Goal: Check status: Check status

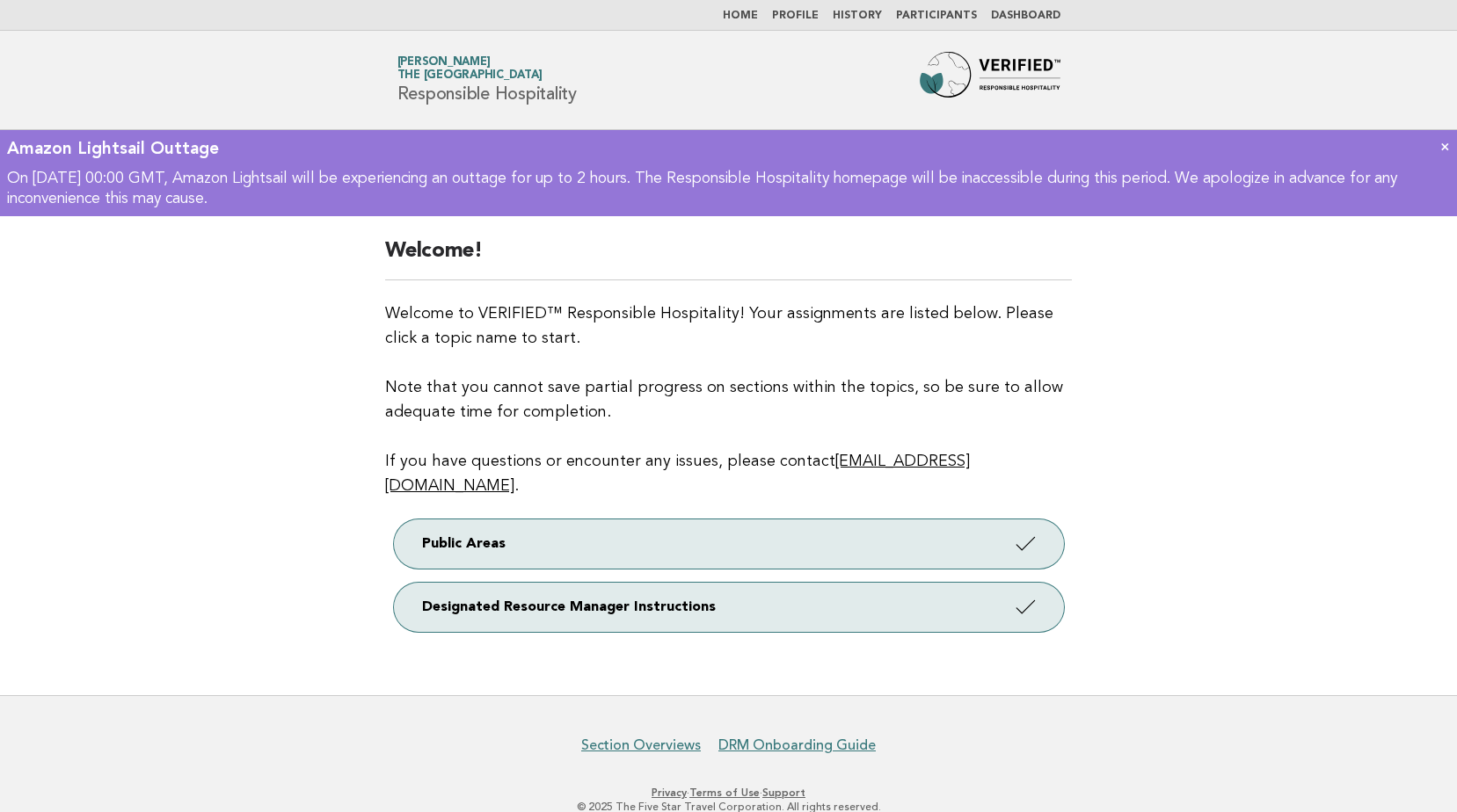
click at [993, 11] on link "Dashboard" at bounding box center [1025, 15] width 70 height 11
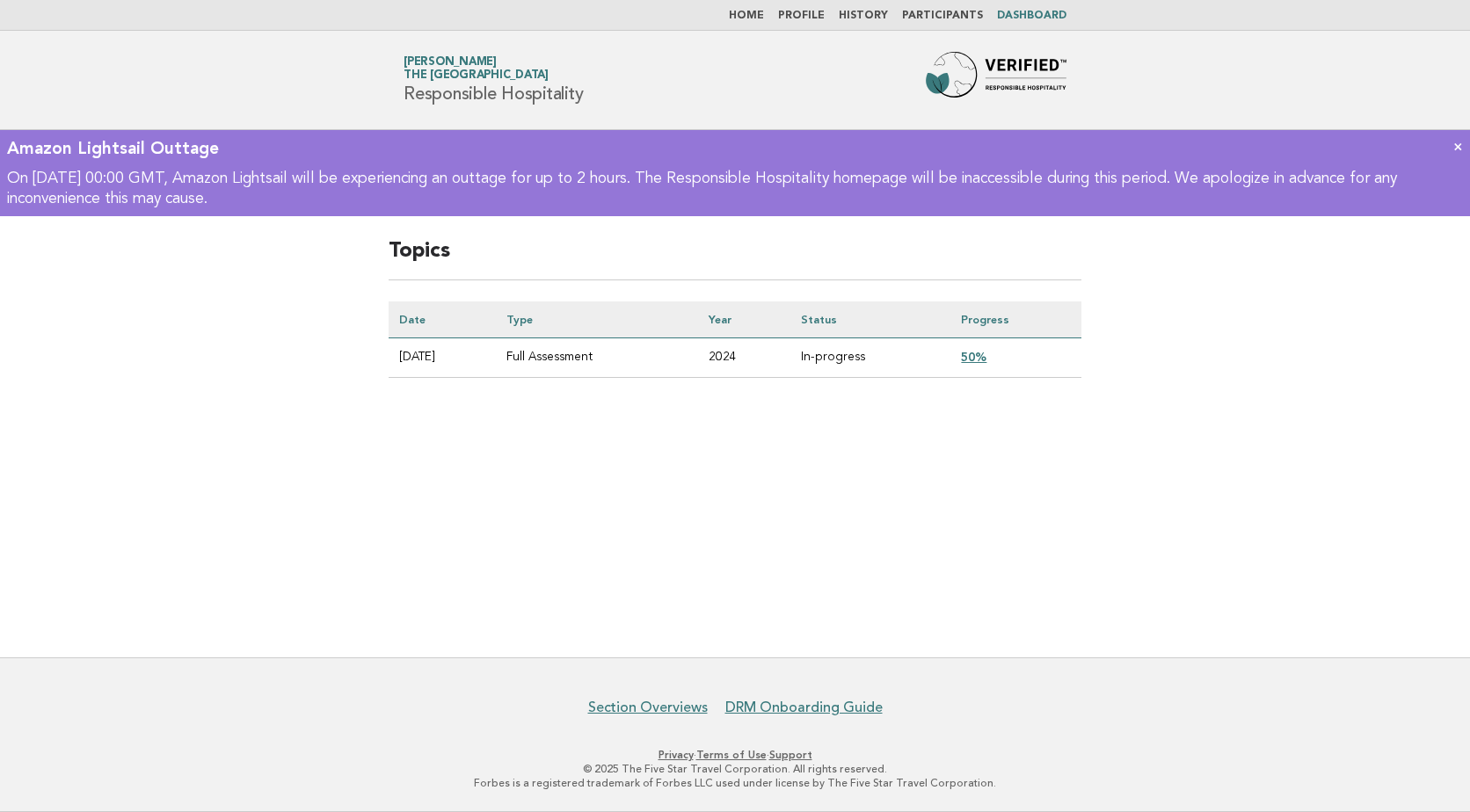
click at [976, 357] on link "50%" at bounding box center [973, 356] width 26 height 14
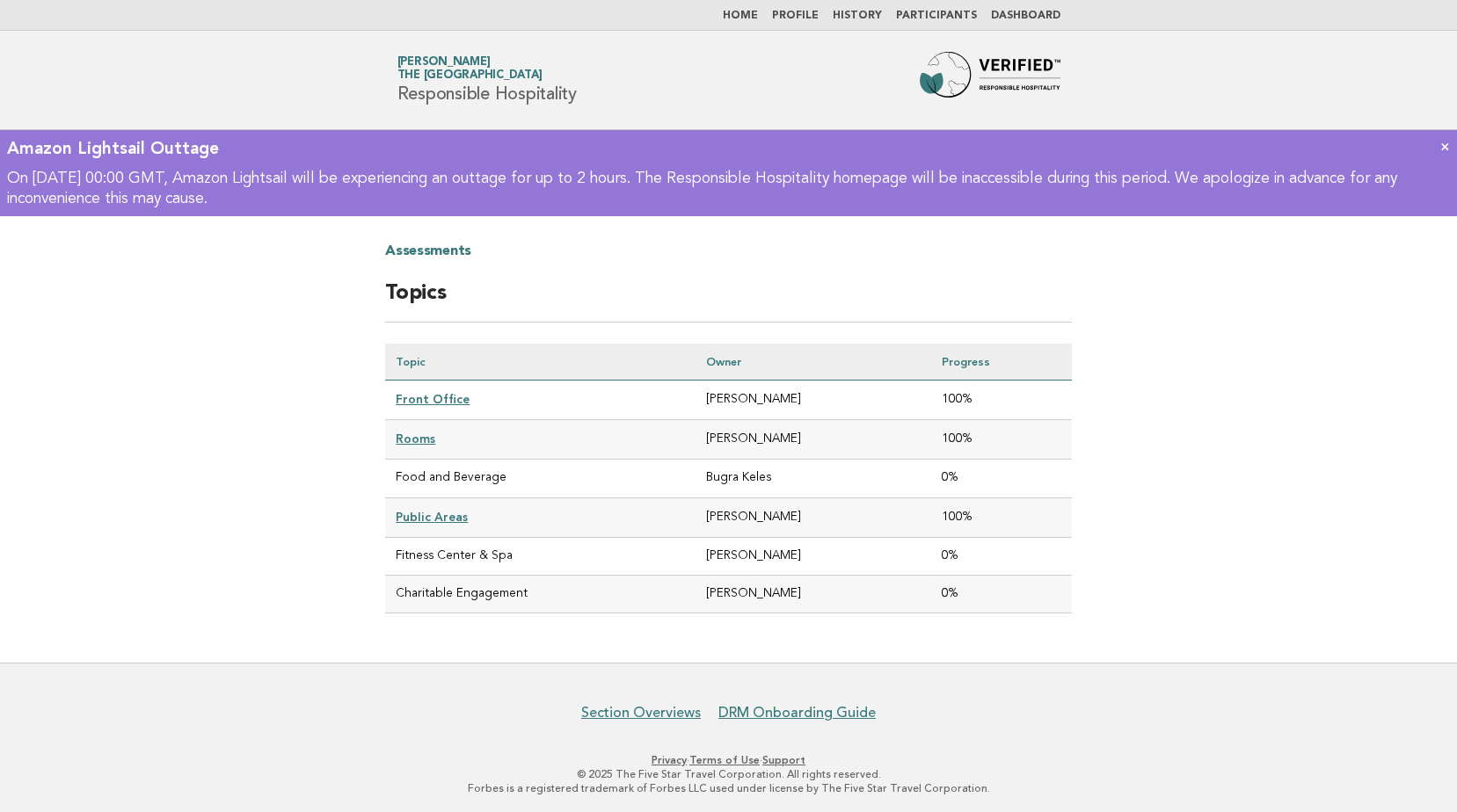
click at [1443, 145] on link "×" at bounding box center [1446, 146] width 10 height 18
